Goal: Task Accomplishment & Management: Complete application form

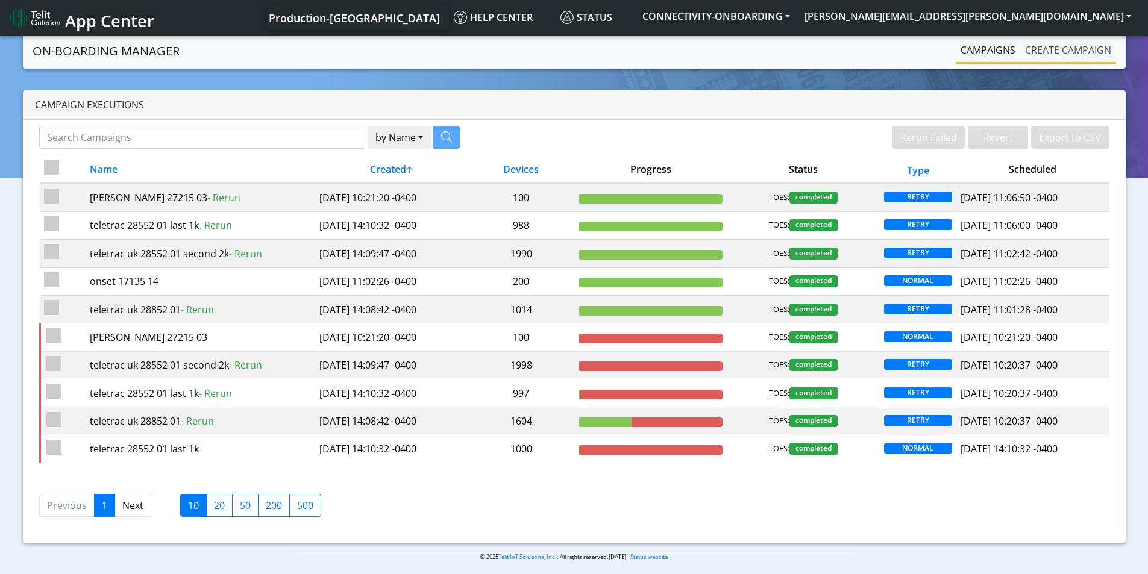
click at [1086, 46] on link "Create campaign" at bounding box center [1068, 50] width 96 height 24
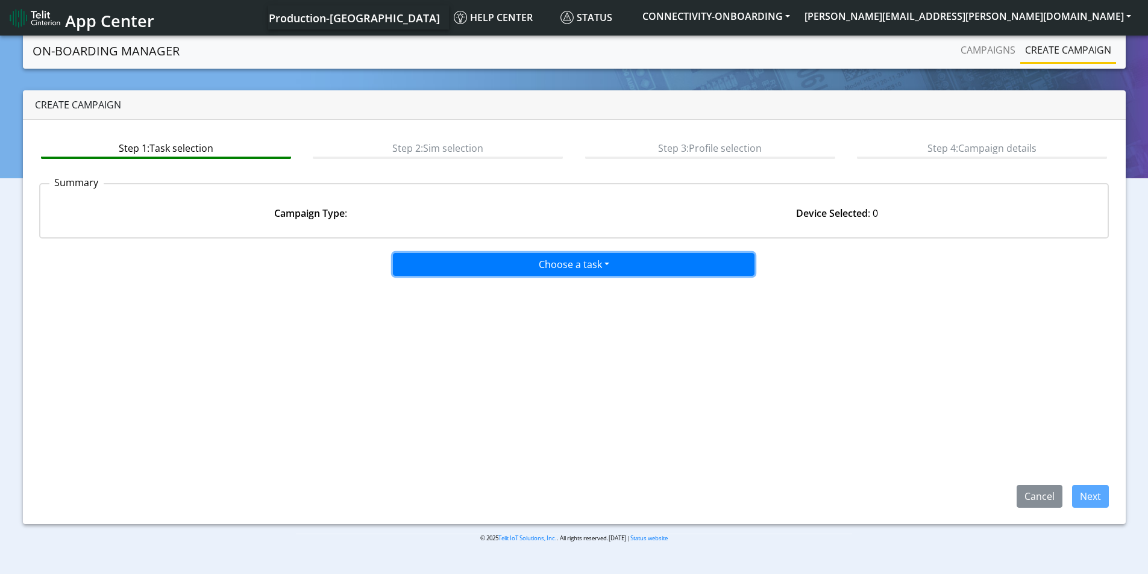
click at [588, 257] on button "Choose a task" at bounding box center [573, 264] width 361 height 23
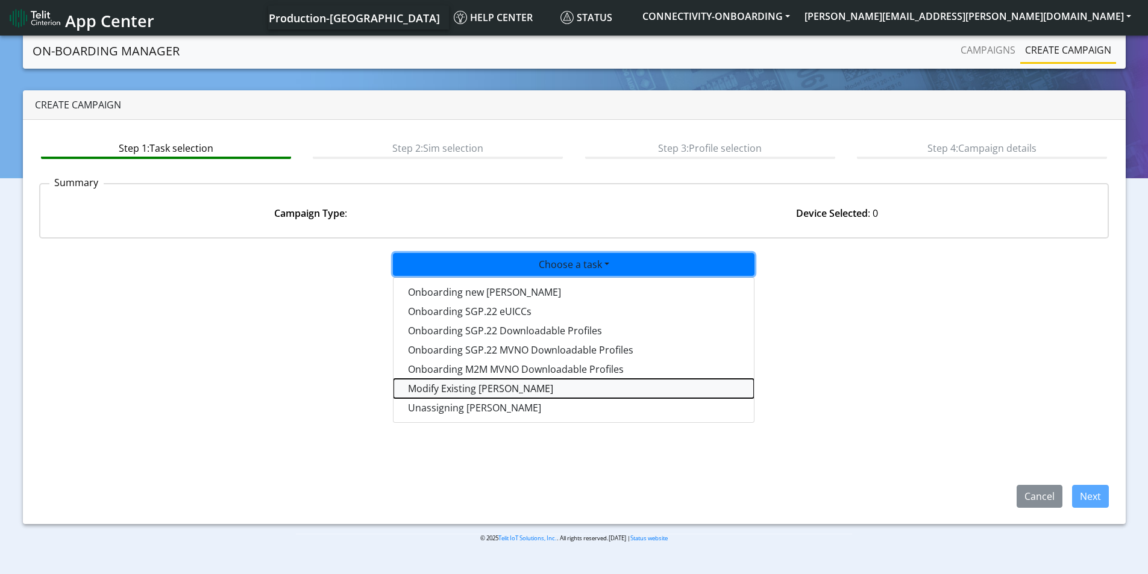
click at [501, 390] on taskiotp-dropdown "Modify Existing [PERSON_NAME]" at bounding box center [573, 388] width 360 height 19
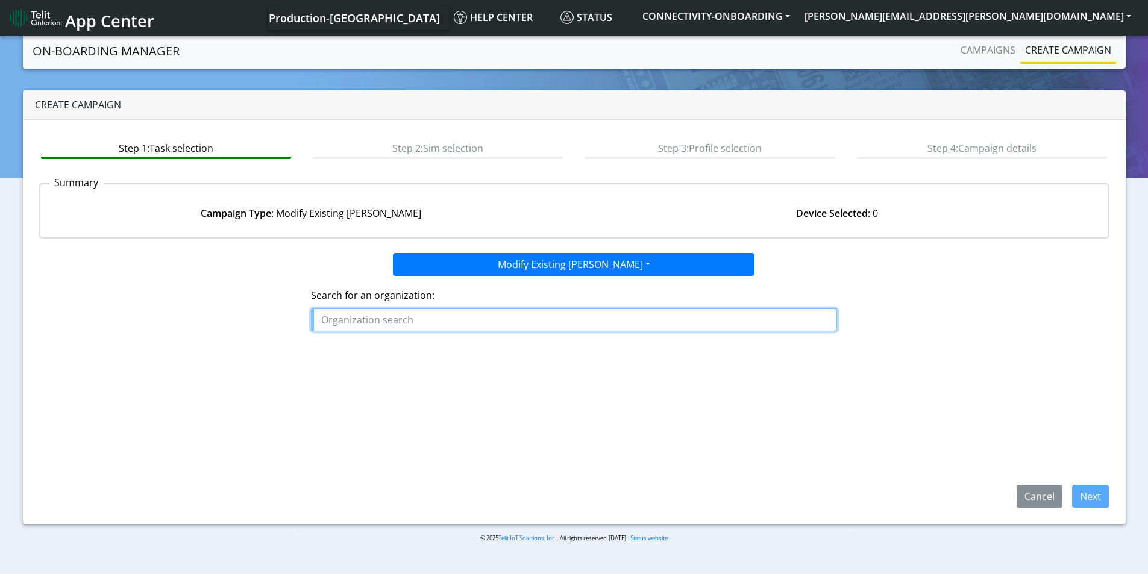
click at [425, 315] on input "text" at bounding box center [574, 319] width 526 height 23
click at [403, 352] on ngb-highlight "VANTAGE _MEDTECH" at bounding box center [373, 347] width 95 height 13
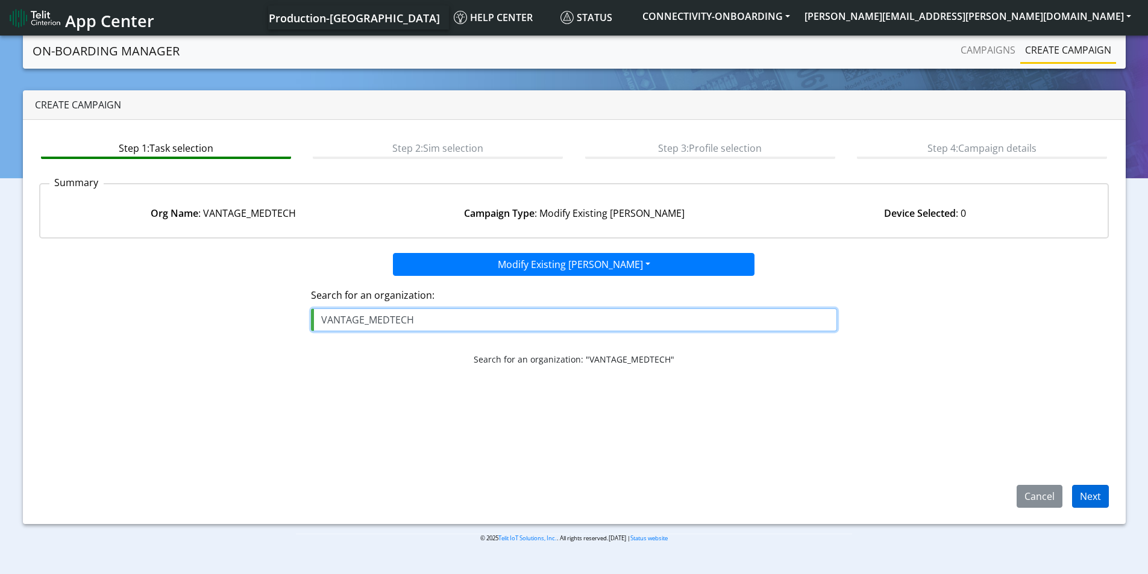
type input "VANTAGE_MEDTECH"
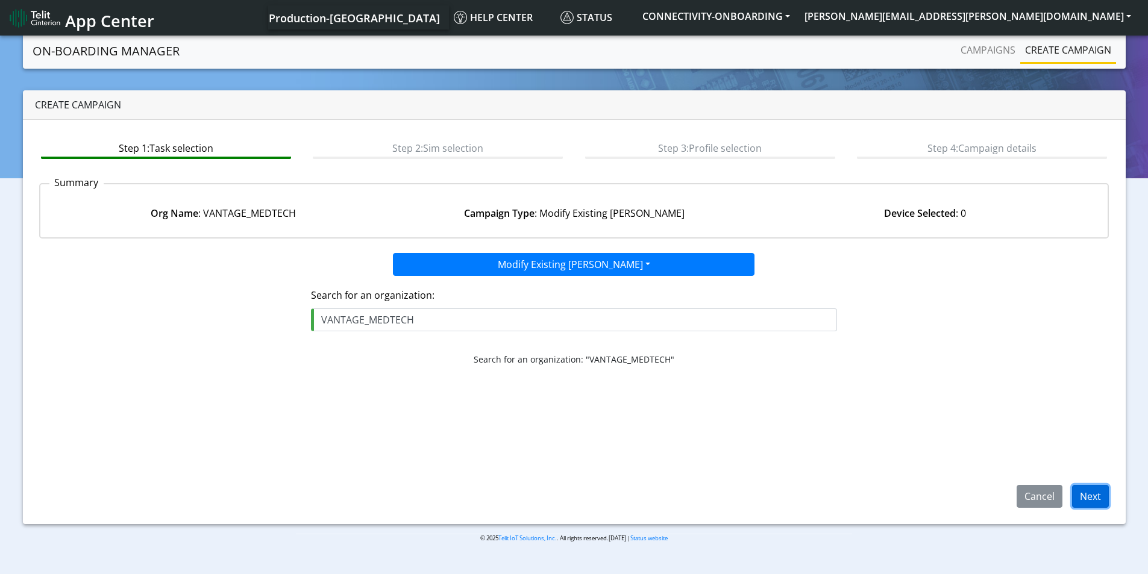
click at [1087, 496] on button "Next" at bounding box center [1090, 496] width 37 height 23
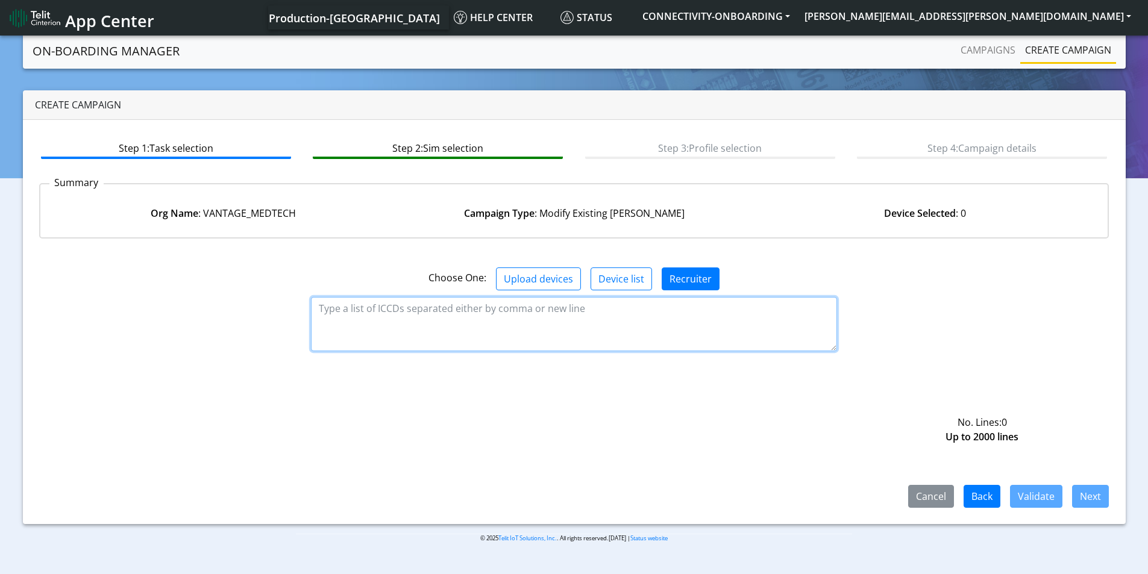
click at [502, 340] on textarea at bounding box center [574, 324] width 526 height 54
paste textarea "89358151000027067829 89358151000027067837"
type textarea "89358151000027067829 89358151000027067837"
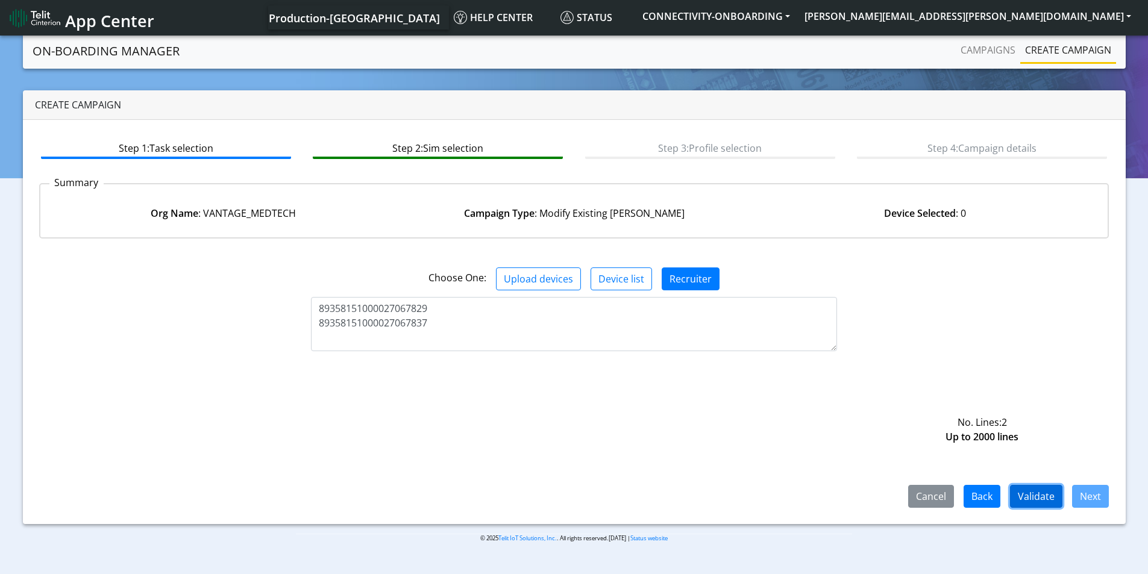
click at [1029, 499] on button "Validate" at bounding box center [1036, 496] width 52 height 23
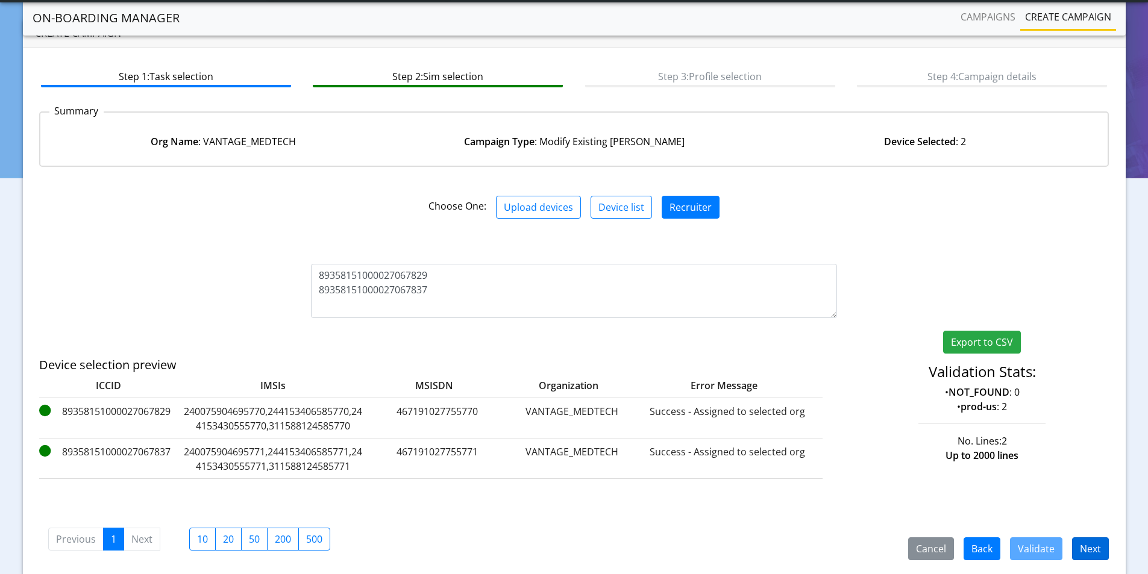
scroll to position [79, 0]
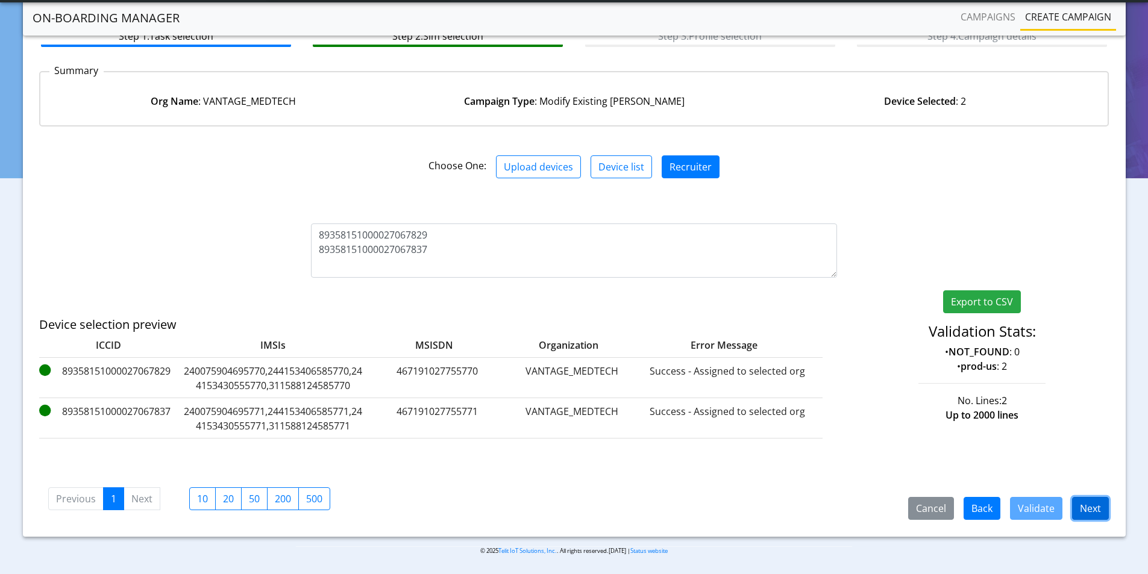
click at [1081, 510] on button "Next" at bounding box center [1090, 508] width 37 height 23
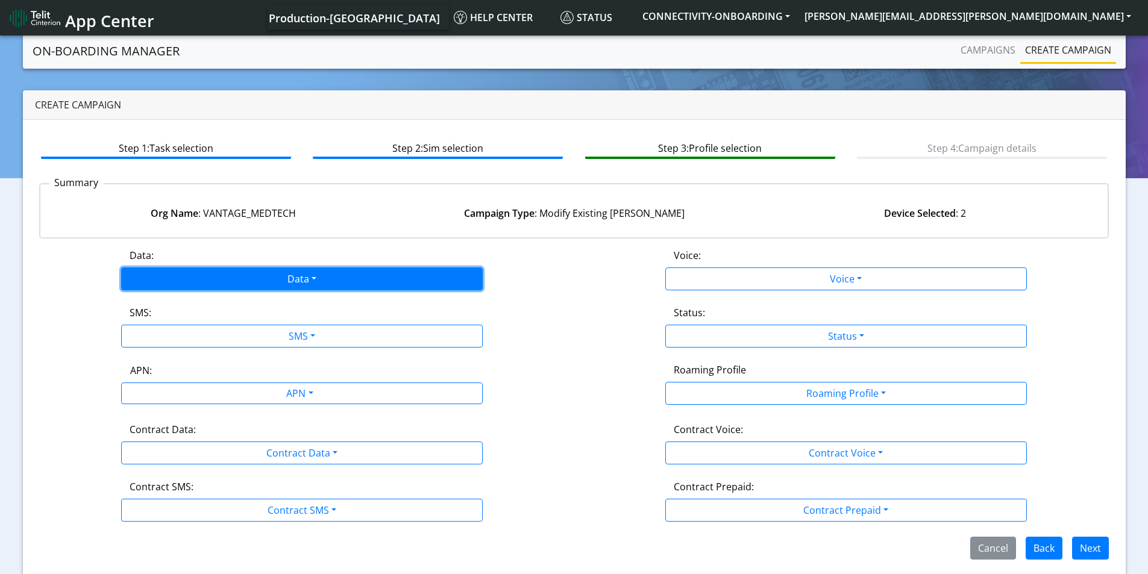
click at [343, 283] on button "Data" at bounding box center [301, 278] width 361 height 23
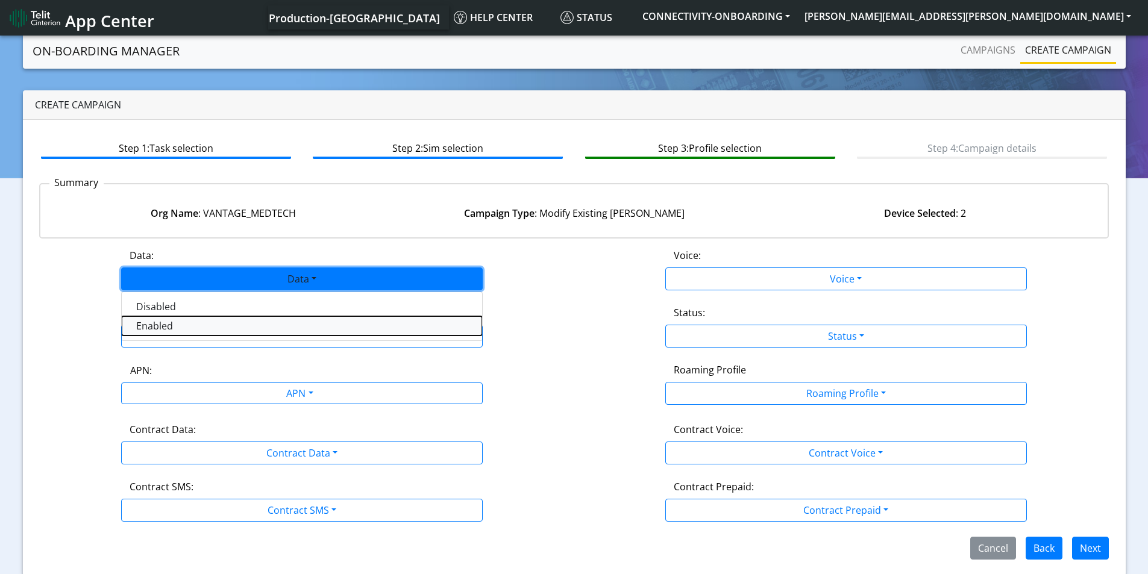
drag, startPoint x: 246, startPoint y: 321, endPoint x: 255, endPoint y: 321, distance: 9.0
click at [248, 321] on button "Enabled" at bounding box center [302, 325] width 360 height 19
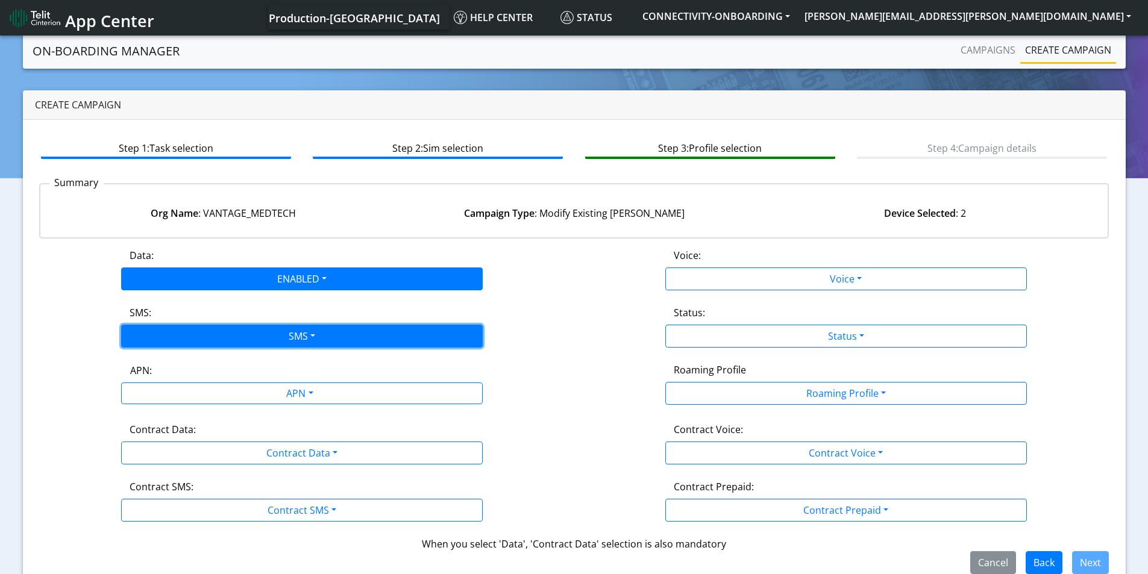
click at [307, 327] on button "SMS" at bounding box center [301, 336] width 361 height 23
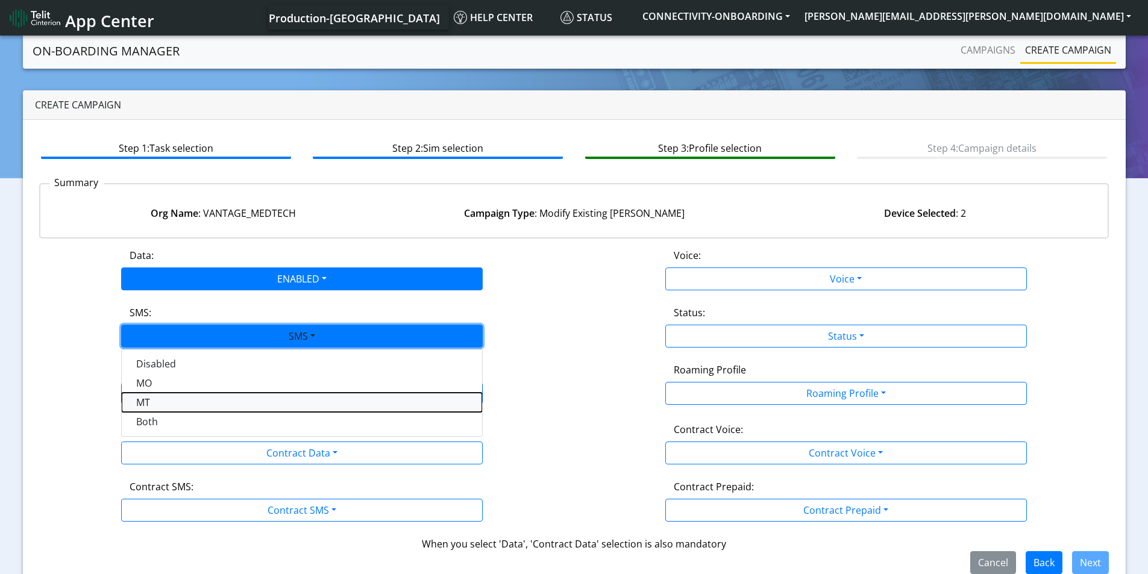
click at [224, 410] on button "MT" at bounding box center [302, 402] width 360 height 19
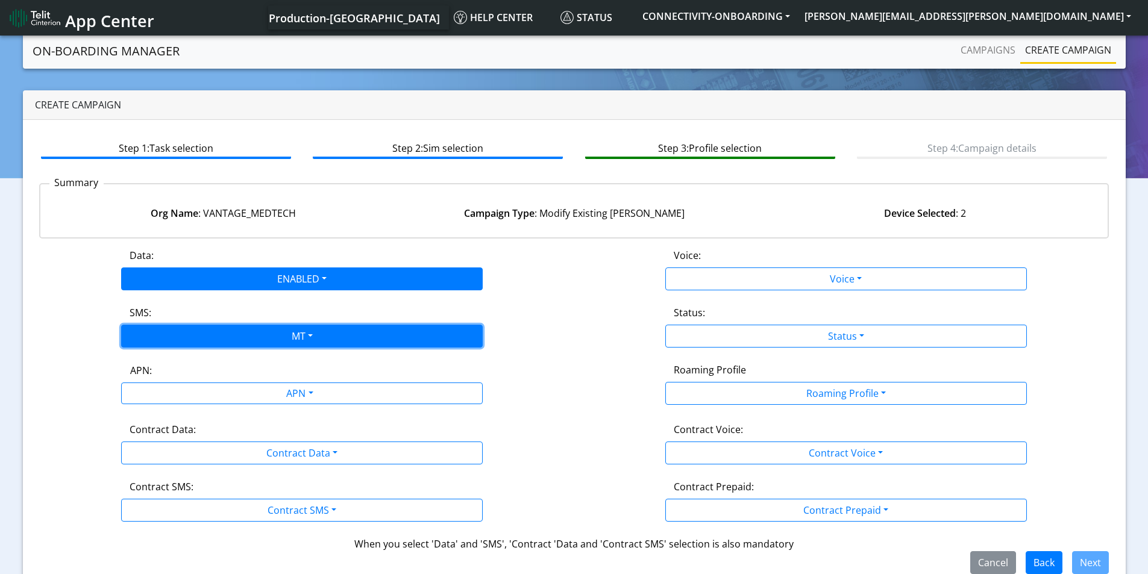
drag, startPoint x: 272, startPoint y: 333, endPoint x: 254, endPoint y: 364, distance: 35.6
click at [273, 333] on button "MT" at bounding box center [301, 336] width 361 height 23
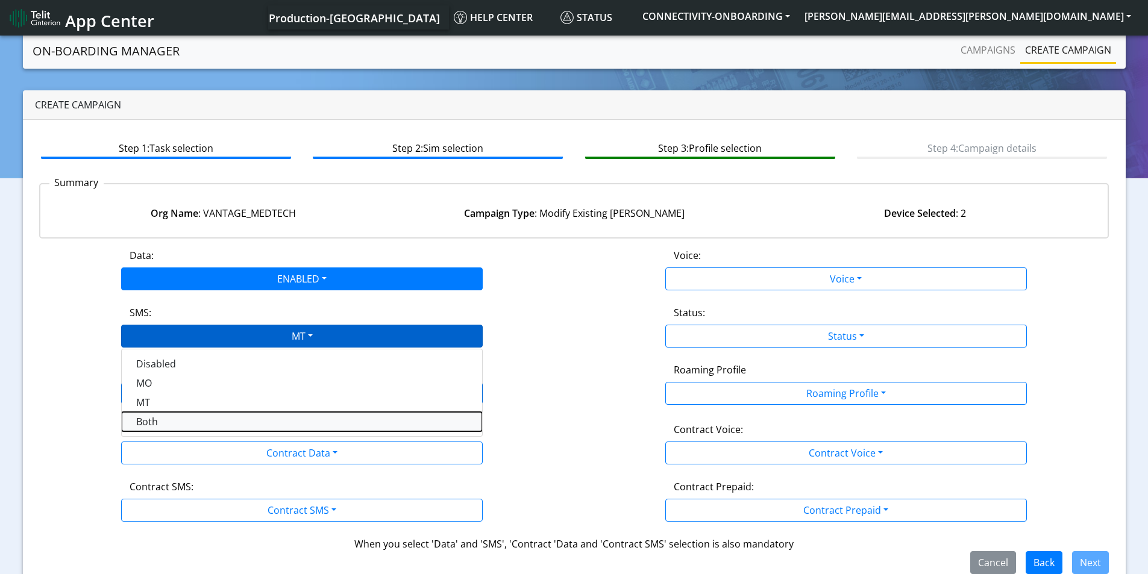
click at [201, 417] on button "Both" at bounding box center [302, 421] width 360 height 19
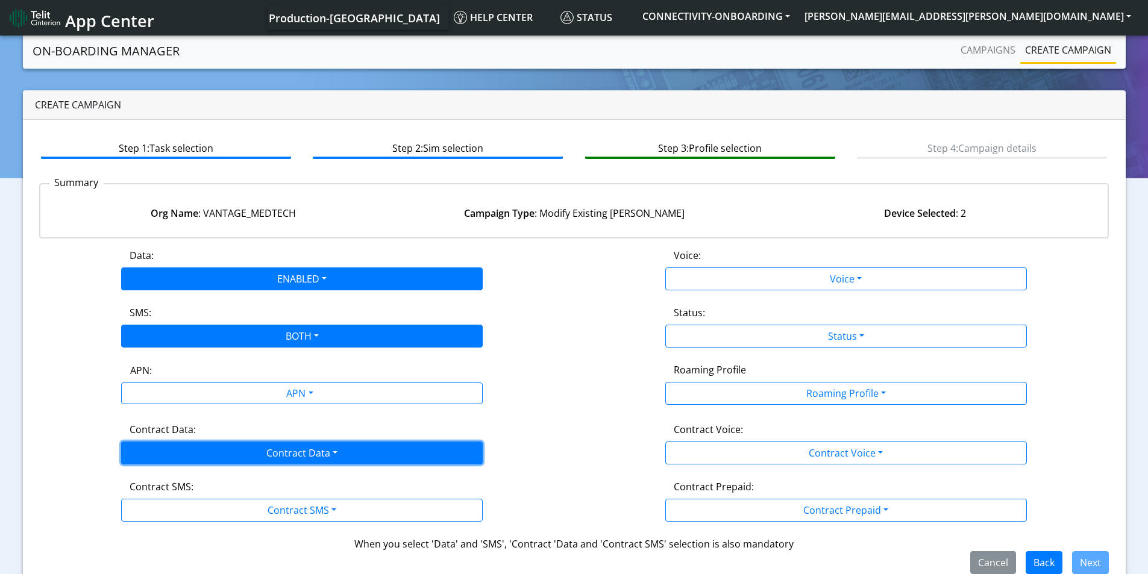
click at [295, 449] on button "Contract Data" at bounding box center [301, 453] width 361 height 23
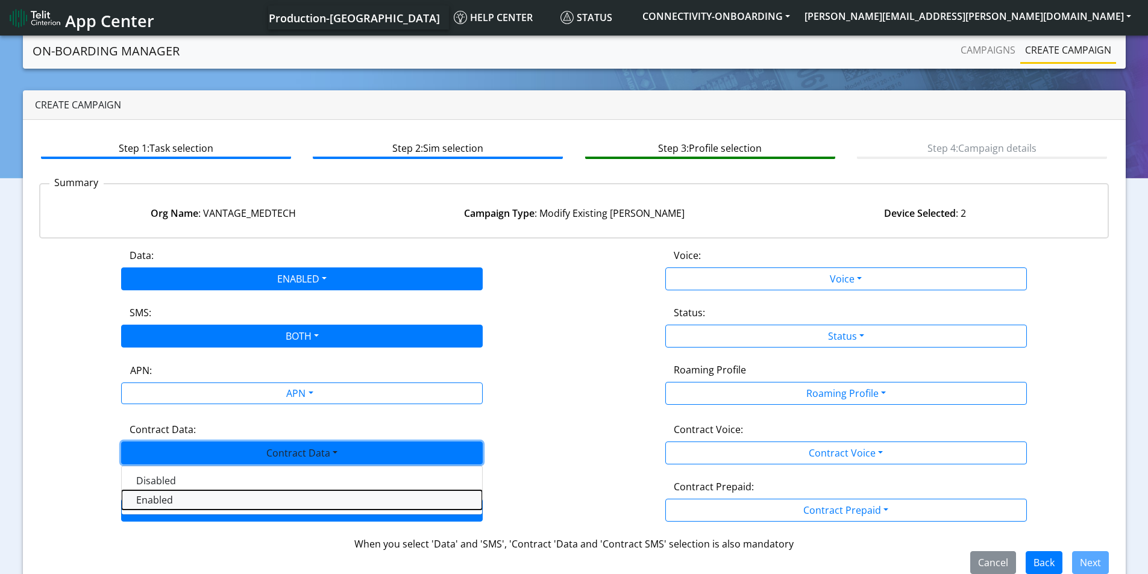
drag, startPoint x: 216, startPoint y: 505, endPoint x: 275, endPoint y: 511, distance: 59.4
click at [216, 505] on Dataenabled-dropdown "Enabled" at bounding box center [302, 499] width 360 height 19
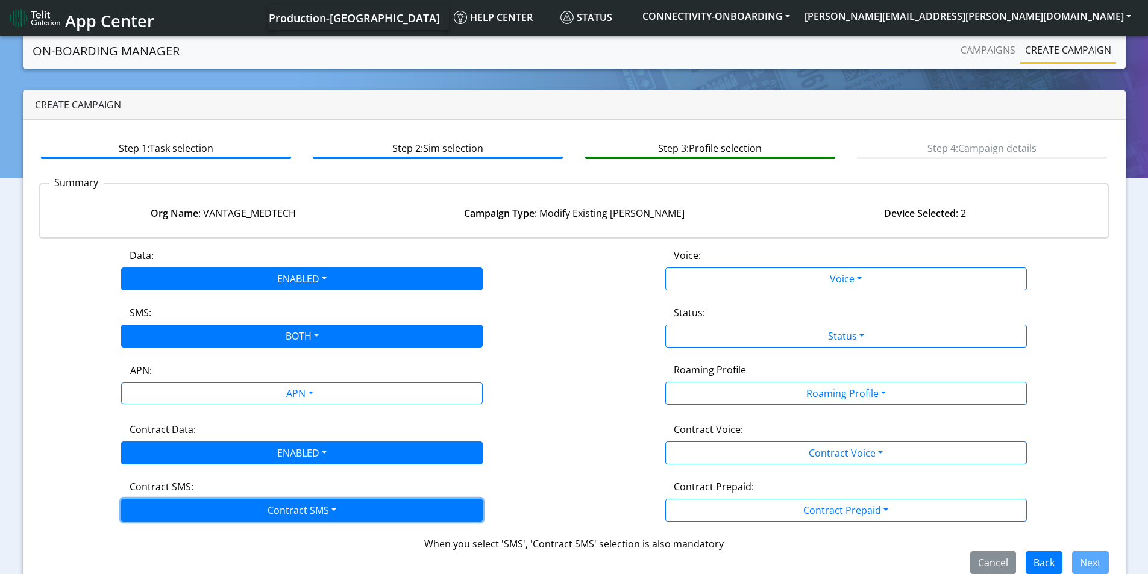
click at [275, 511] on button "Contract SMS" at bounding box center [301, 510] width 361 height 23
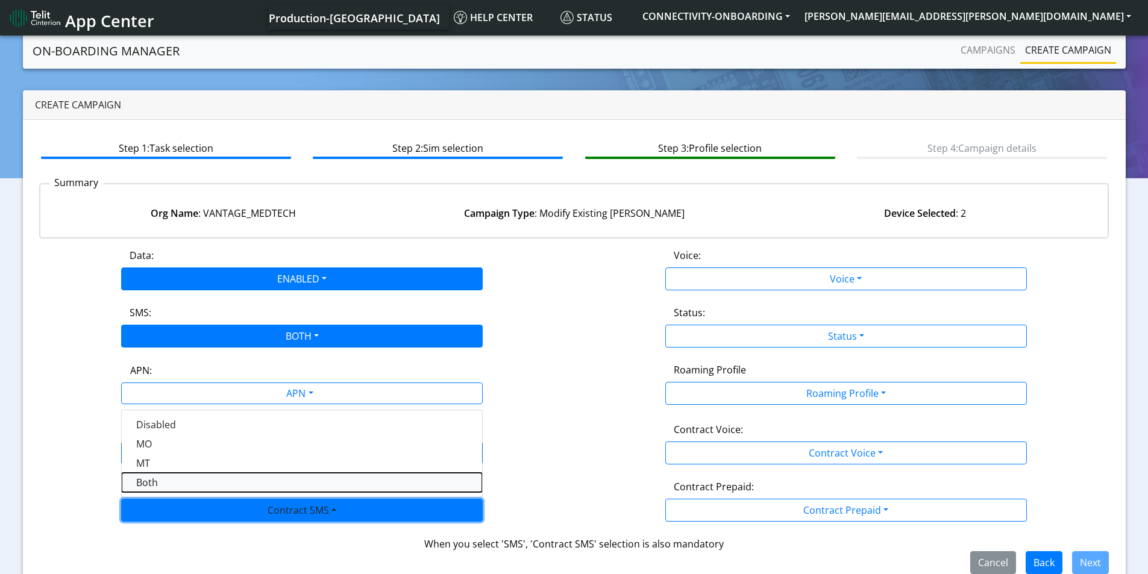
drag, startPoint x: 169, startPoint y: 483, endPoint x: 603, endPoint y: 369, distance: 449.2
click at [170, 483] on SMSboth-dropdown "Both" at bounding box center [302, 482] width 360 height 19
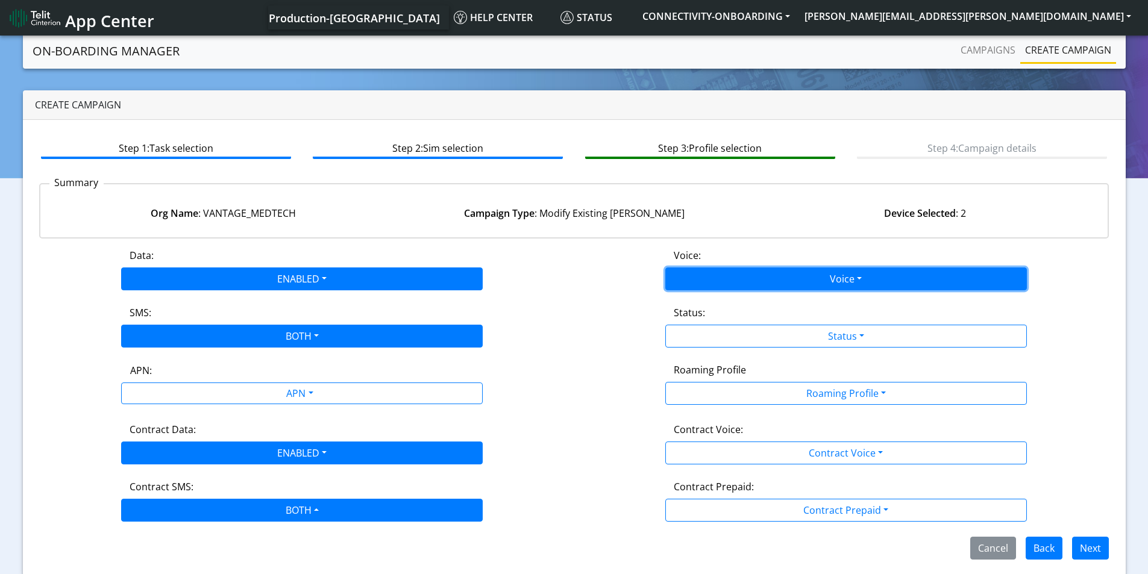
click at [829, 270] on button "Voice" at bounding box center [845, 278] width 361 height 23
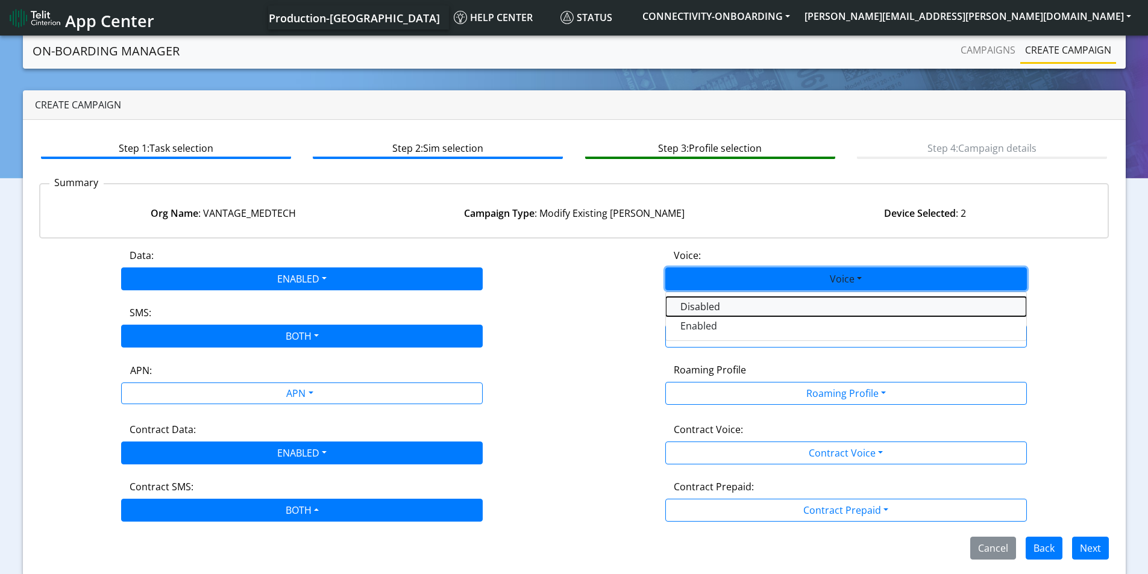
click at [765, 302] on button "Disabled" at bounding box center [846, 306] width 360 height 19
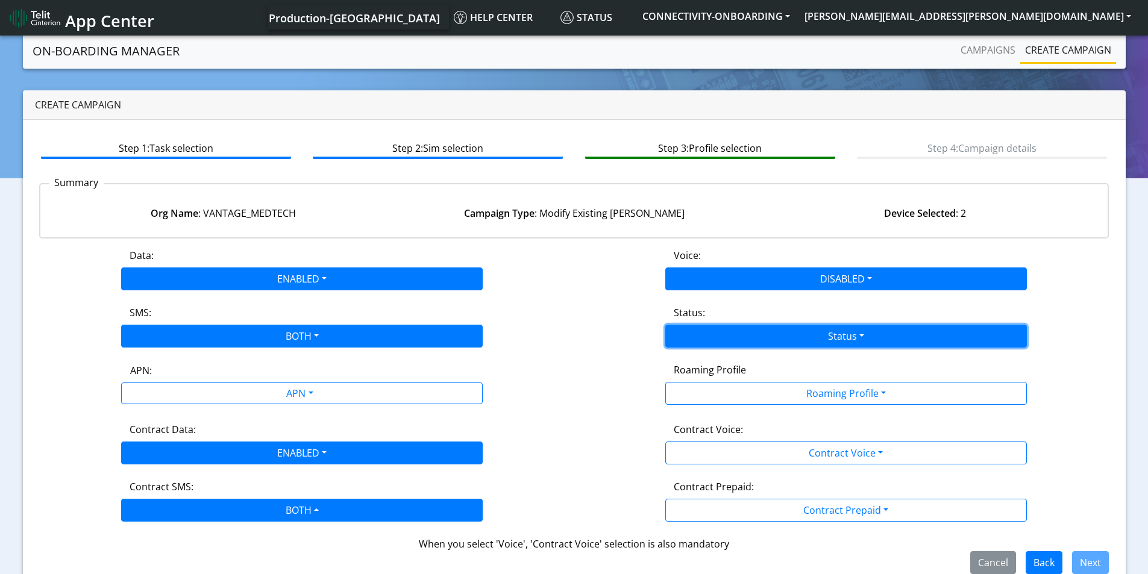
click at [831, 335] on button "Status" at bounding box center [845, 336] width 361 height 23
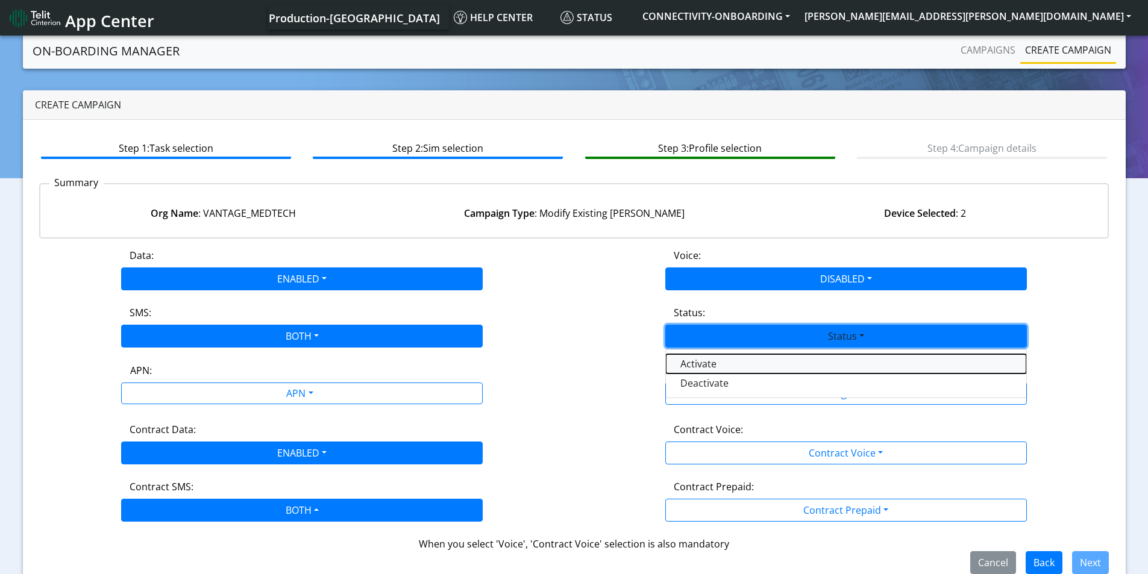
click at [747, 363] on button "Activate" at bounding box center [846, 363] width 360 height 19
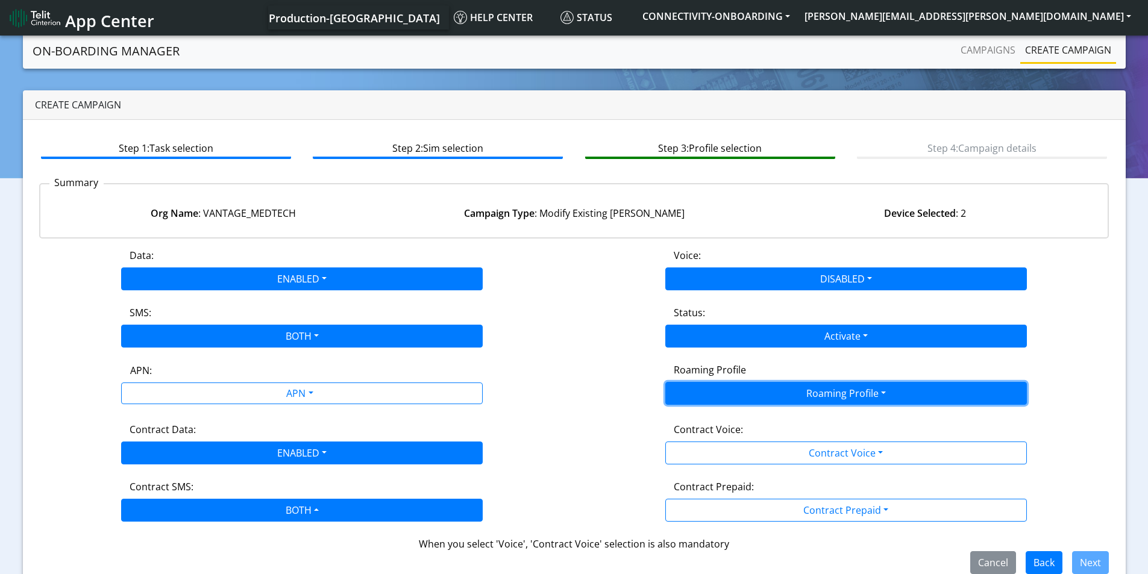
click at [822, 389] on button "Roaming Profile" at bounding box center [845, 393] width 361 height 23
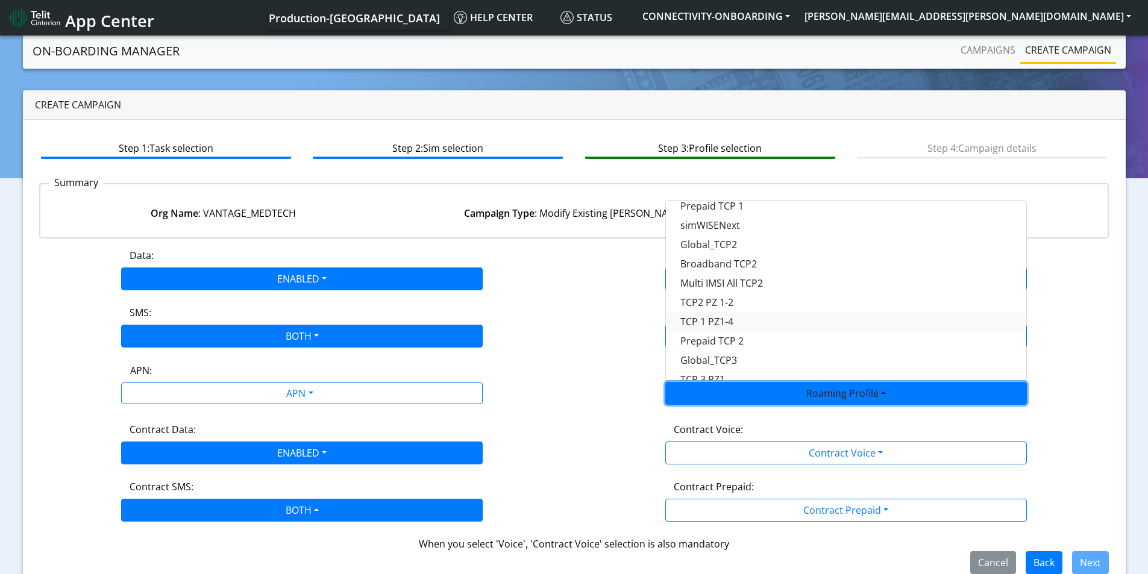
scroll to position [120, 0]
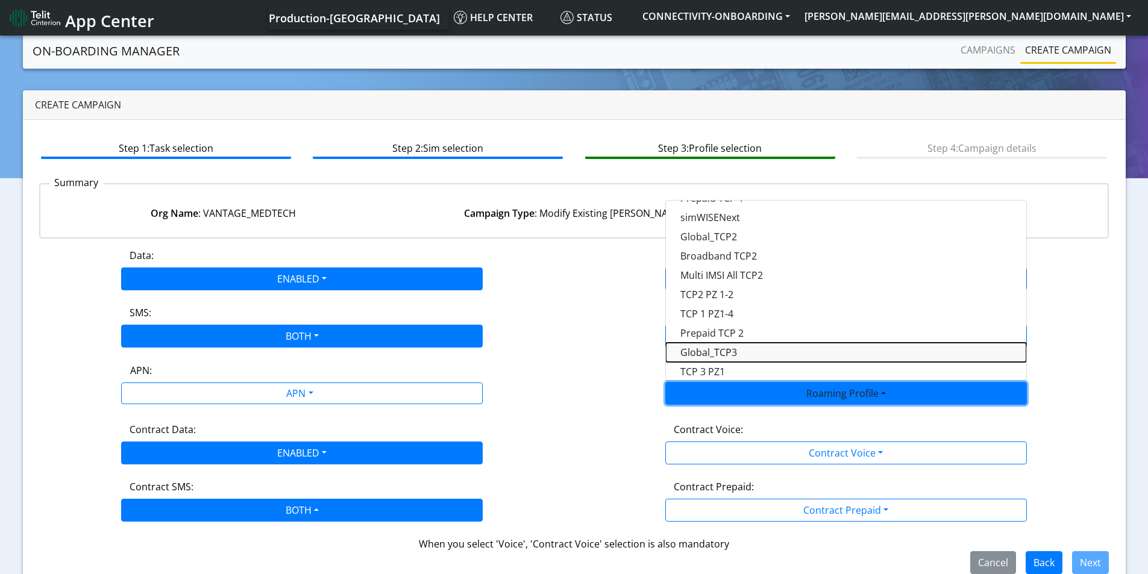
drag, startPoint x: 754, startPoint y: 348, endPoint x: 824, endPoint y: 399, distance: 86.6
click at [755, 348] on Profile-dropdown "Global_TCP3" at bounding box center [846, 352] width 360 height 19
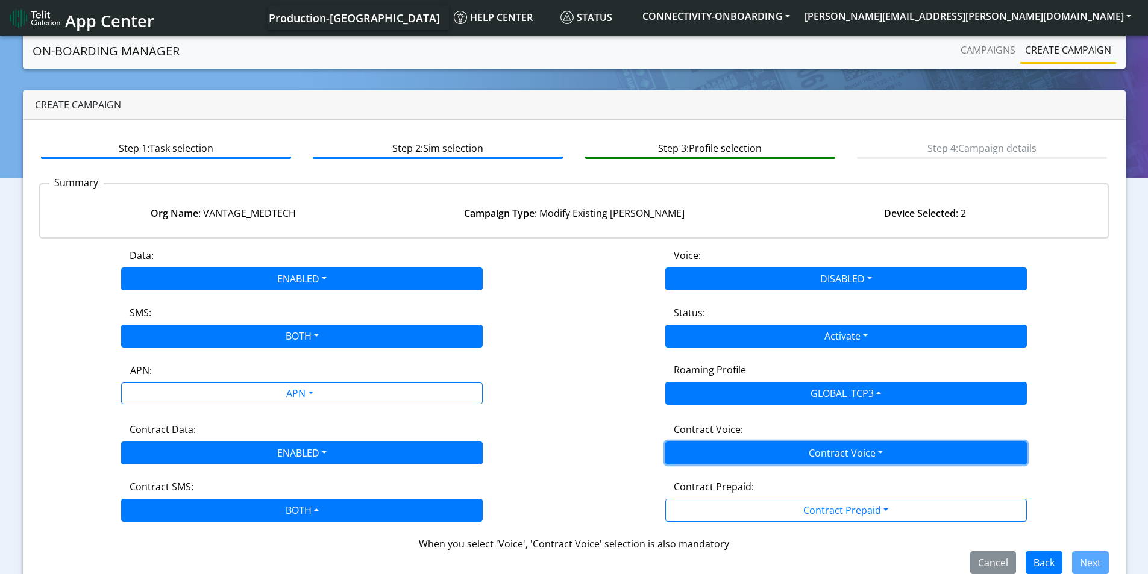
click at [833, 452] on button "Contract Voice" at bounding box center [845, 453] width 361 height 23
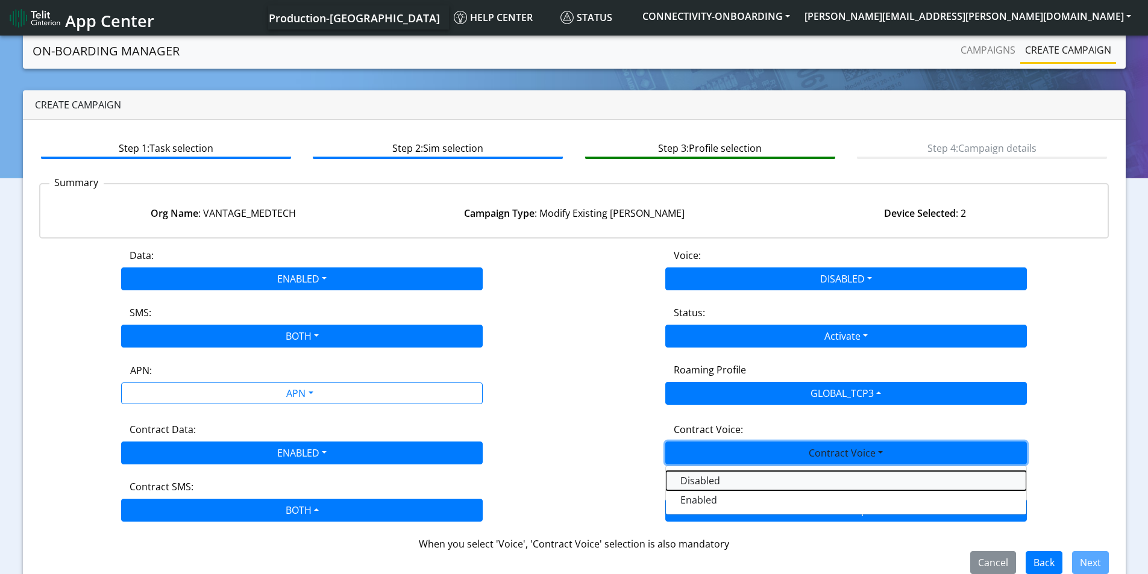
click at [740, 480] on Voicedisabled-dropdown "Disabled" at bounding box center [846, 480] width 360 height 19
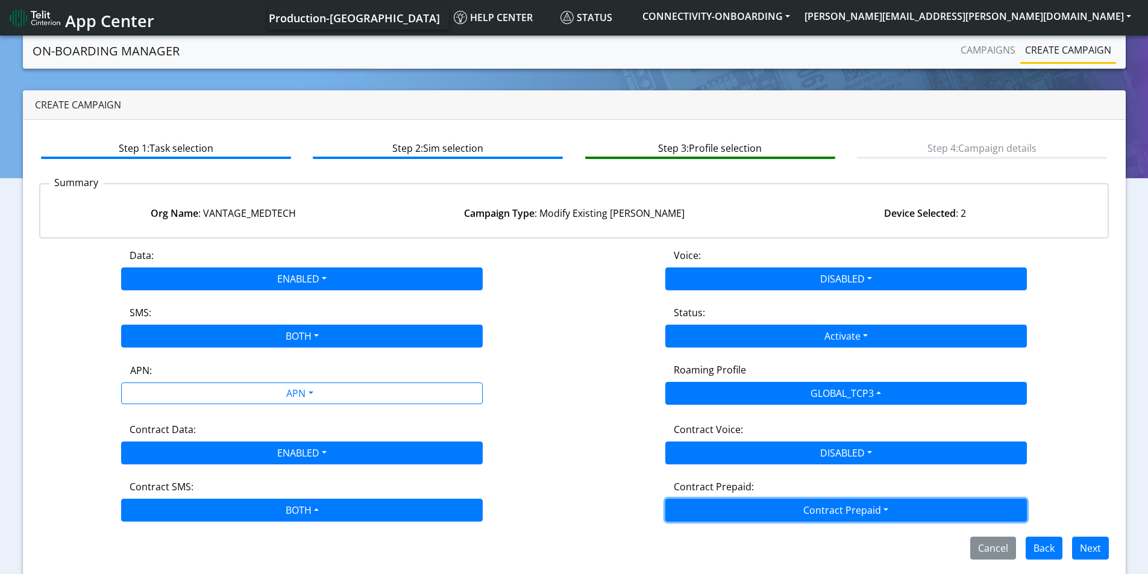
click at [808, 510] on button "Contract Prepaid" at bounding box center [845, 510] width 361 height 23
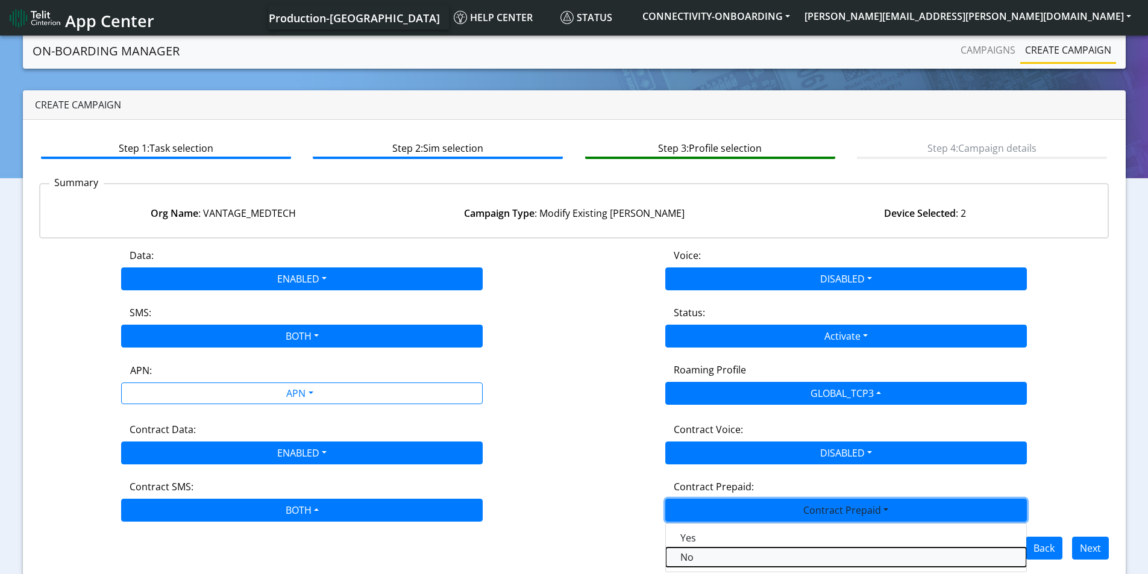
drag, startPoint x: 716, startPoint y: 557, endPoint x: 639, endPoint y: 526, distance: 83.2
click at [716, 557] on Prepaidnotprepaid-dropdown "No" at bounding box center [846, 557] width 360 height 19
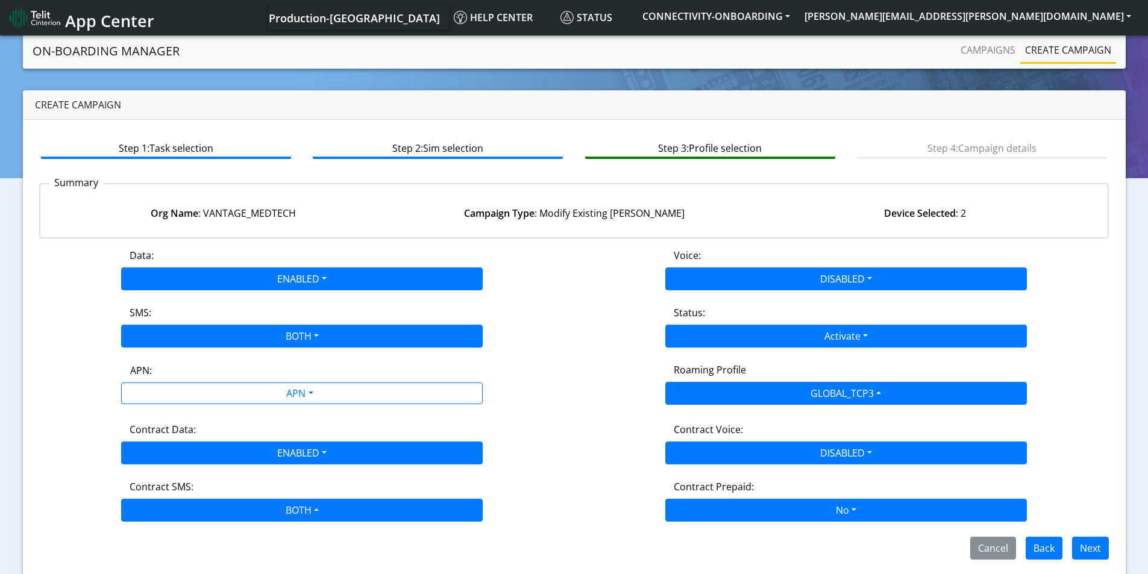
click at [283, 410] on div "Data: ENABLED Disabled Enabled Voice: DISABLED Disabled Enabled SMS: BOTH Disab…" at bounding box center [574, 403] width 1070 height 311
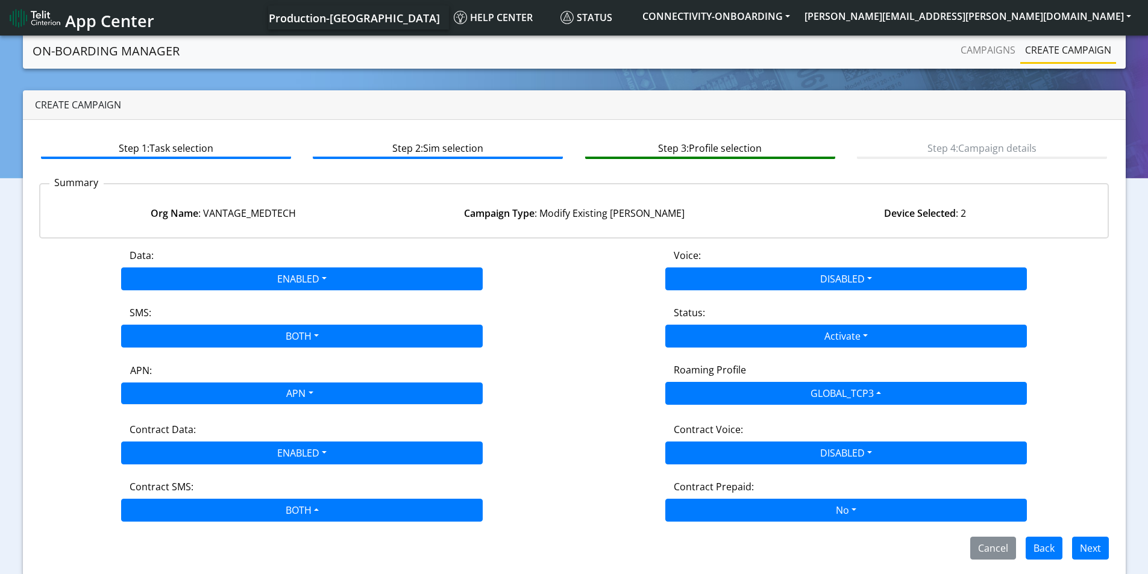
click at [284, 400] on div "APN" at bounding box center [299, 394] width 382 height 23
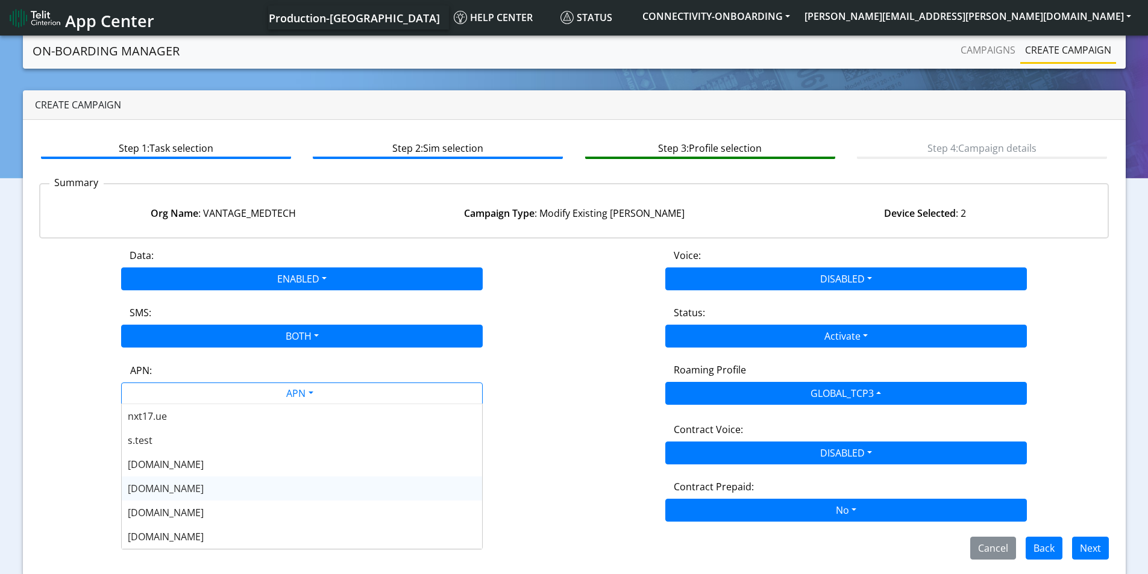
drag, startPoint x: 205, startPoint y: 490, endPoint x: 257, endPoint y: 493, distance: 51.3
click at [210, 490] on div "[DOMAIN_NAME]" at bounding box center [302, 488] width 360 height 24
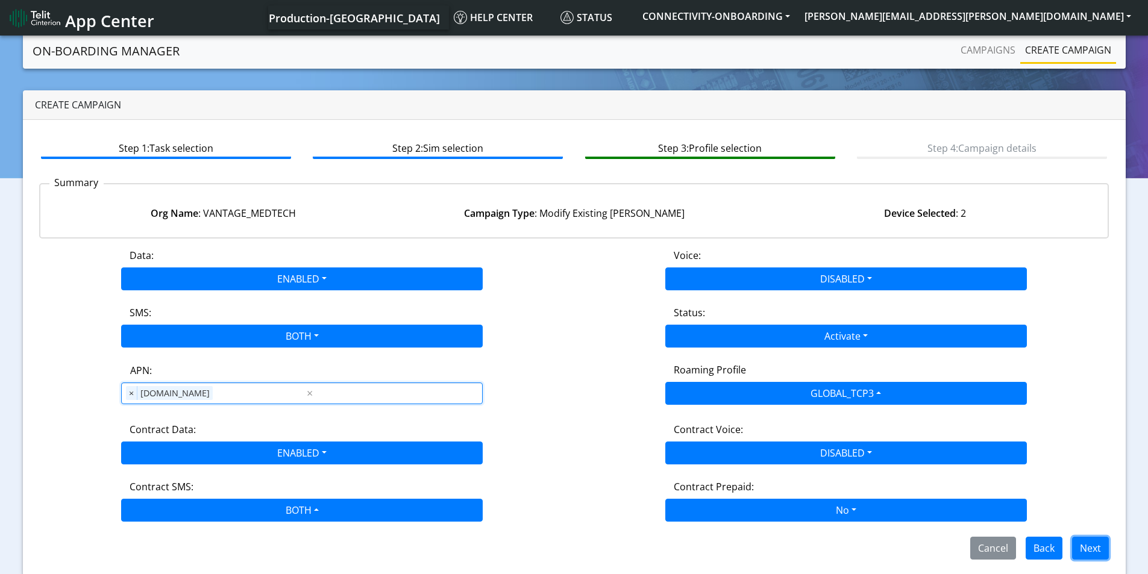
drag, startPoint x: 1094, startPoint y: 552, endPoint x: 1031, endPoint y: 525, distance: 69.1
click at [1094, 552] on button "Next" at bounding box center [1090, 548] width 37 height 23
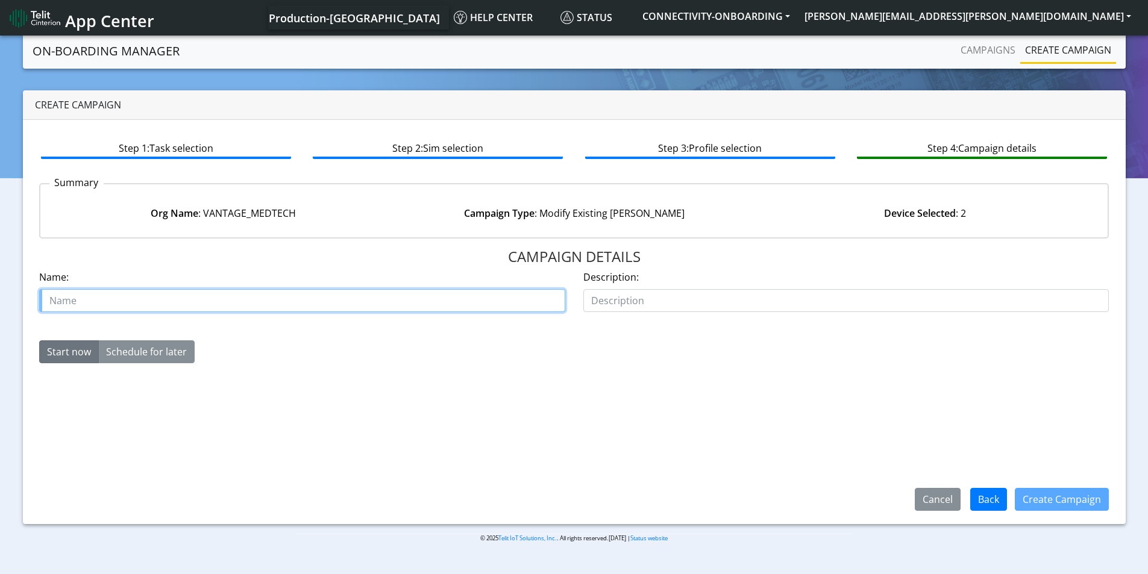
click at [215, 296] on input "text" at bounding box center [302, 300] width 526 height 23
type input "vantage medtech starter activate"
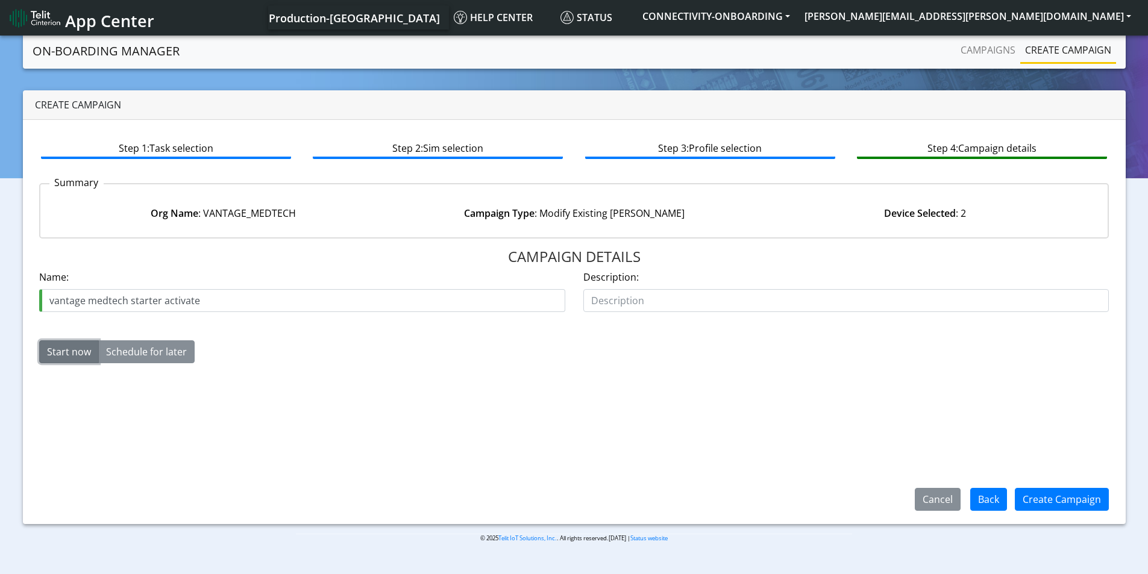
drag, startPoint x: 67, startPoint y: 350, endPoint x: 320, endPoint y: 387, distance: 255.7
click at [67, 349] on button "Start now" at bounding box center [69, 351] width 60 height 23
click at [1036, 496] on button "Create Campaign" at bounding box center [1061, 499] width 94 height 23
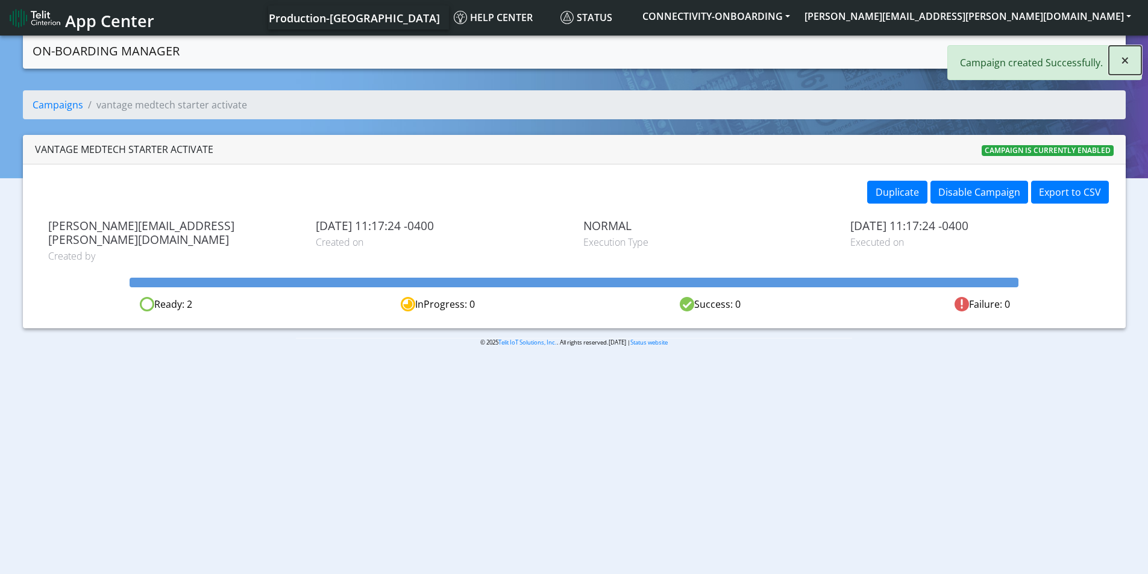
click at [1115, 67] on button "×" at bounding box center [1124, 60] width 33 height 29
click at [1098, 49] on link "Create campaign" at bounding box center [1068, 50] width 96 height 24
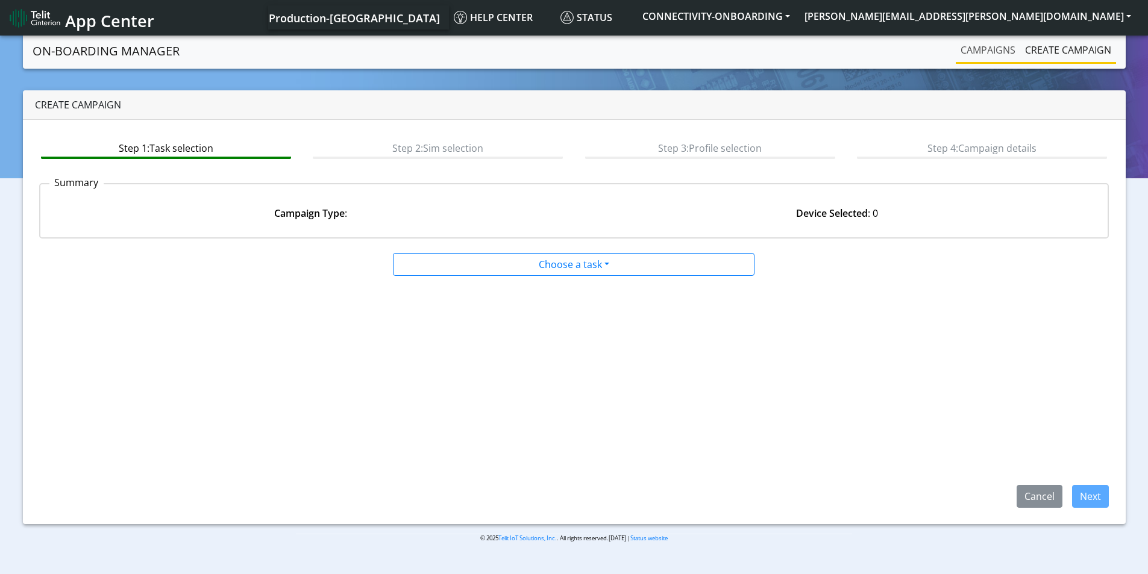
click at [985, 49] on link "Campaigns" at bounding box center [987, 50] width 64 height 24
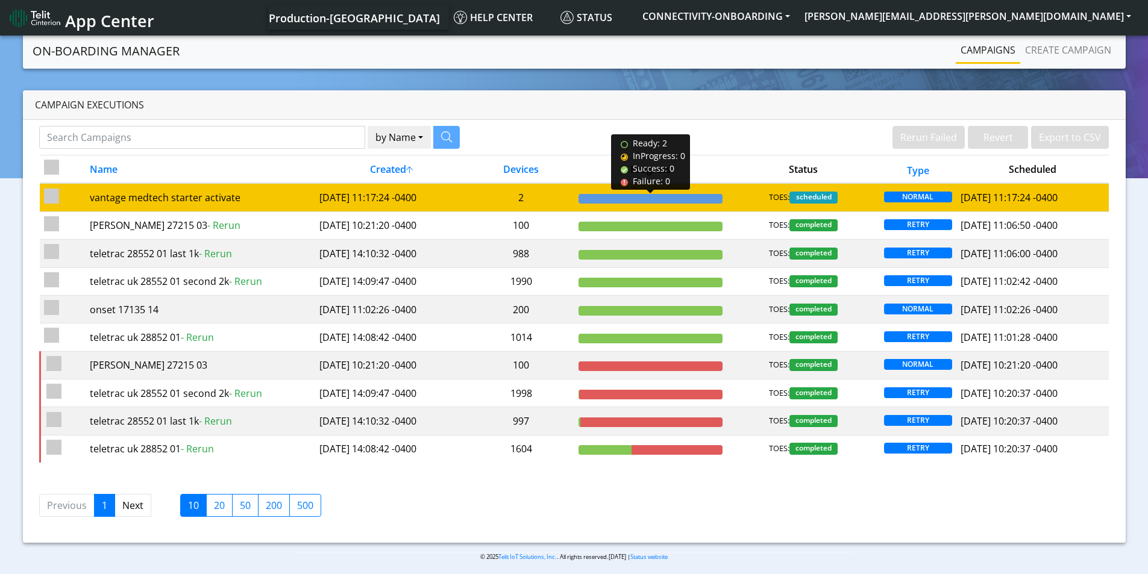
click at [665, 198] on div at bounding box center [650, 199] width 144 height 10
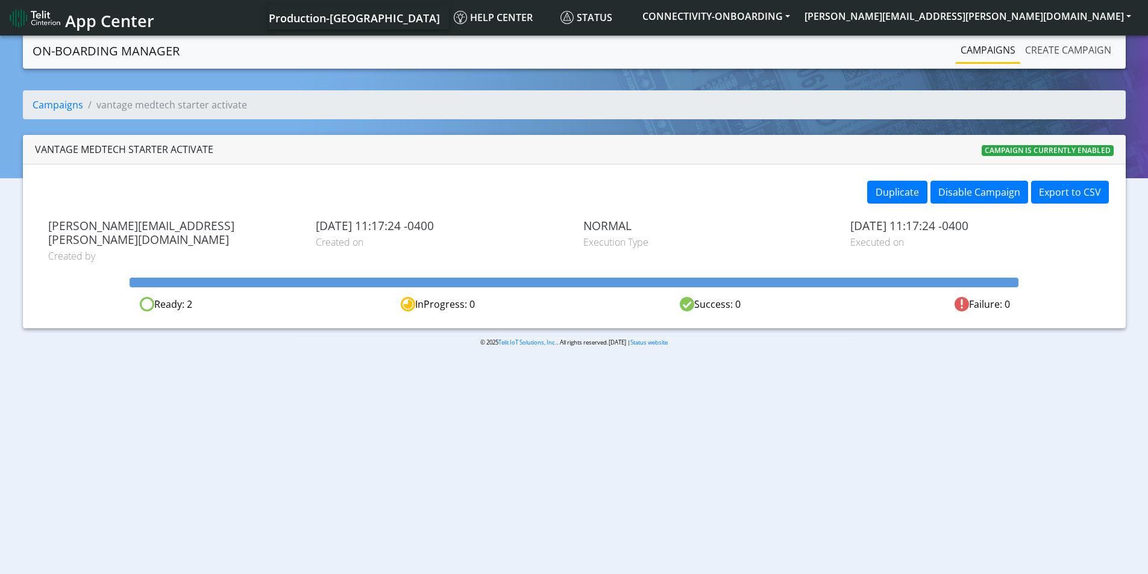
drag, startPoint x: 1048, startPoint y: 48, endPoint x: 993, endPoint y: 55, distance: 55.3
click at [1048, 49] on link "Create campaign" at bounding box center [1068, 50] width 96 height 24
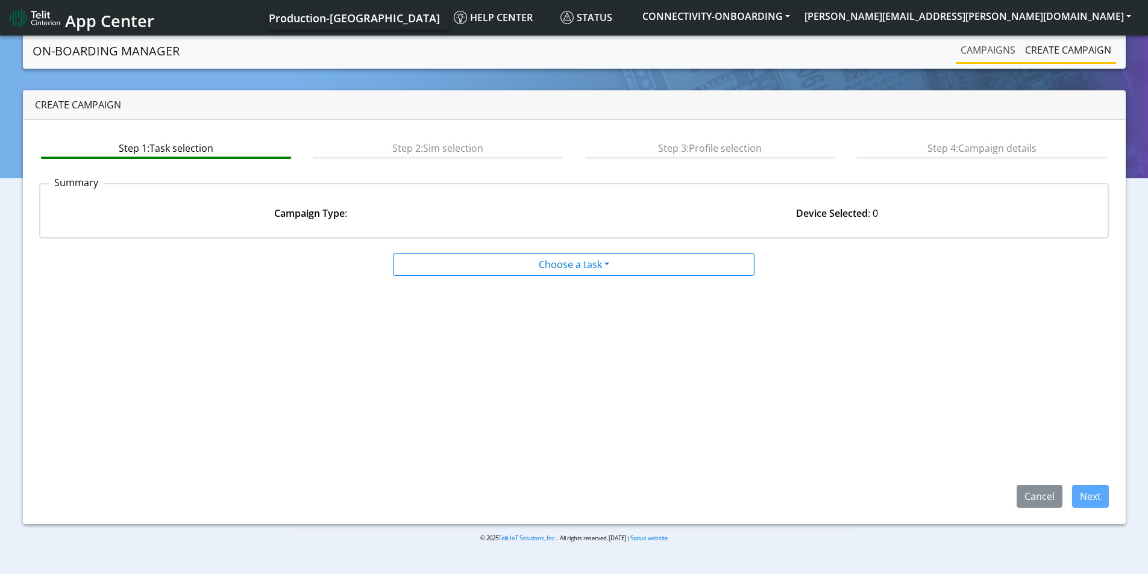
click at [975, 53] on link "Campaigns" at bounding box center [987, 50] width 64 height 24
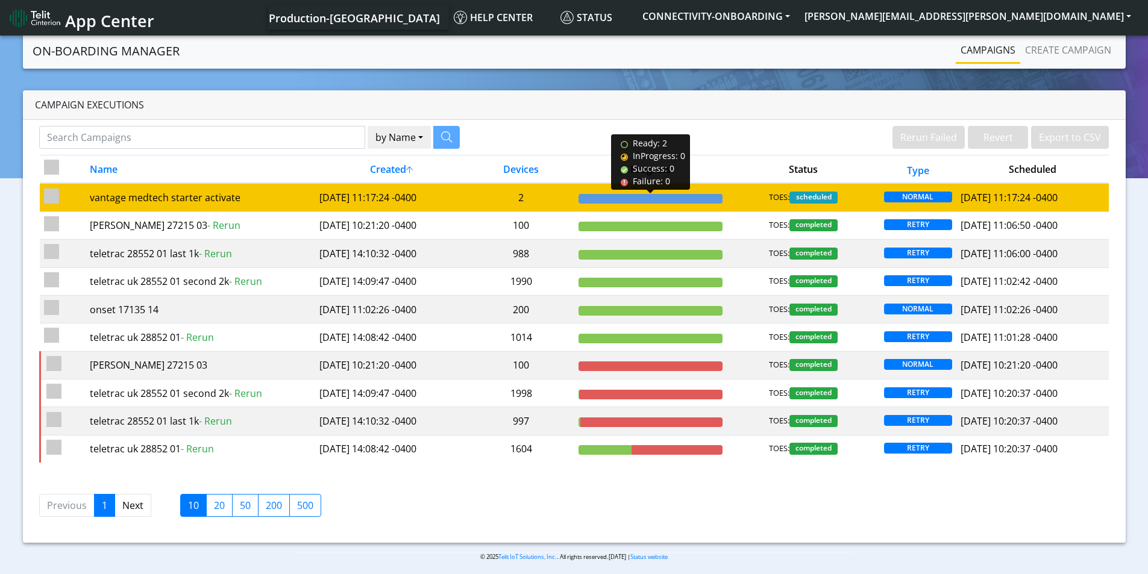
click at [681, 197] on div at bounding box center [650, 199] width 144 height 10
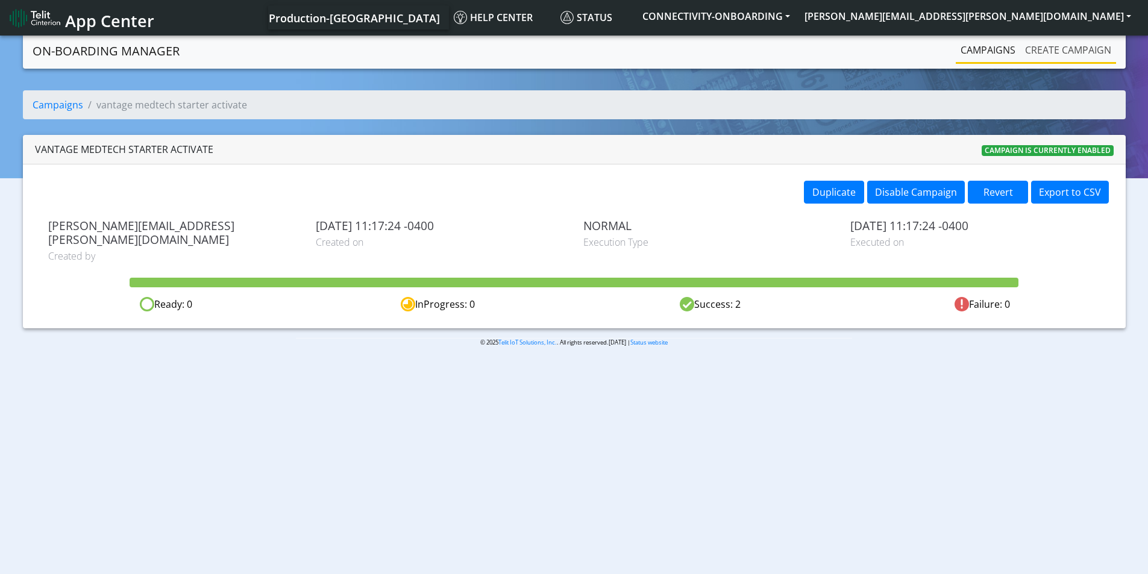
click at [1103, 48] on link "Create campaign" at bounding box center [1068, 50] width 96 height 24
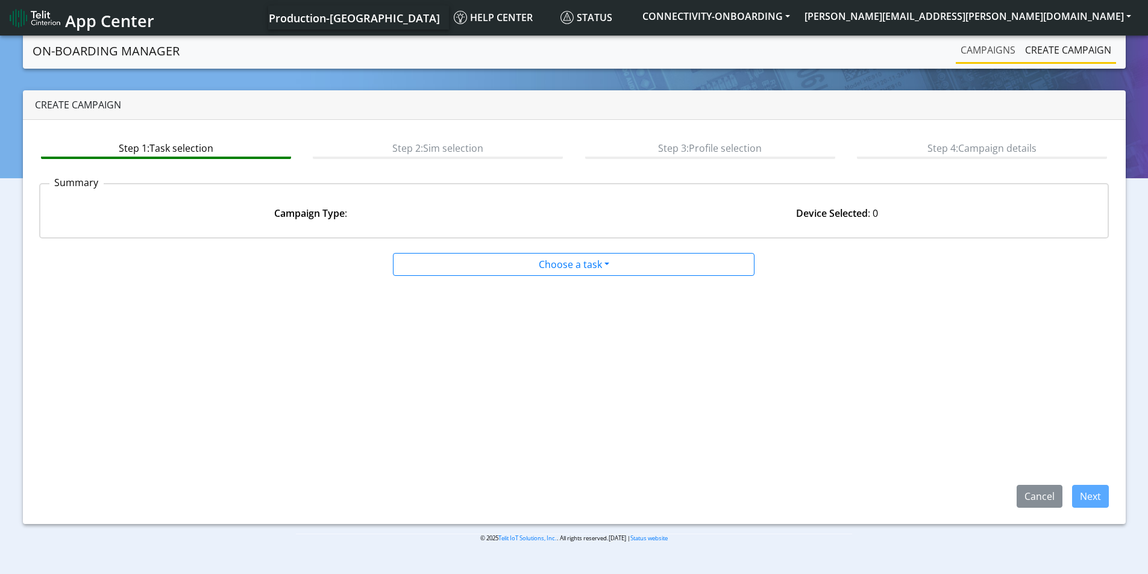
click at [997, 54] on link "Campaigns" at bounding box center [987, 50] width 64 height 24
